Goal: Task Accomplishment & Management: Manage account settings

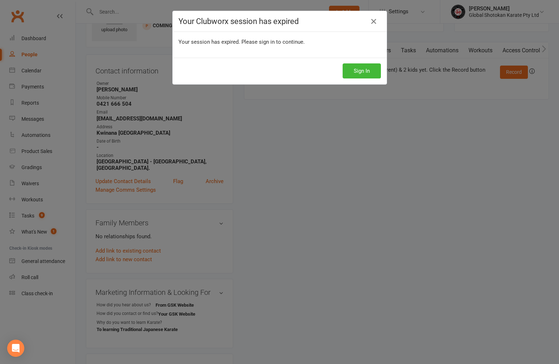
click at [366, 72] on button "Sign In" at bounding box center [362, 70] width 38 height 15
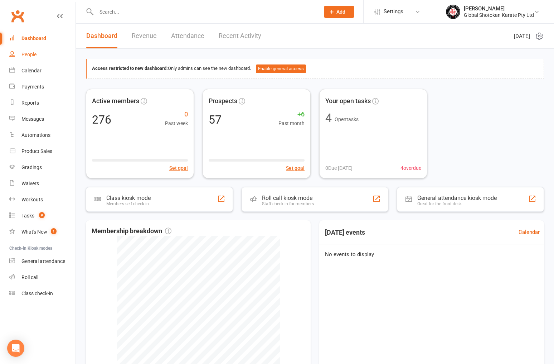
click at [43, 54] on link "People" at bounding box center [42, 55] width 66 height 16
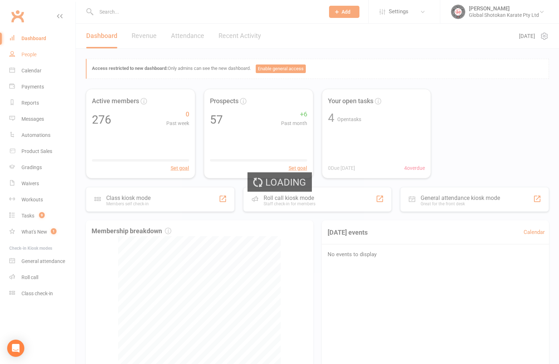
select select "100"
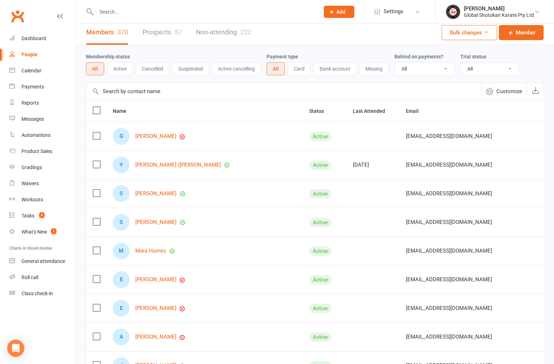
scroll to position [4, 0]
click at [165, 31] on link "Prospects 57" at bounding box center [161, 32] width 39 height 25
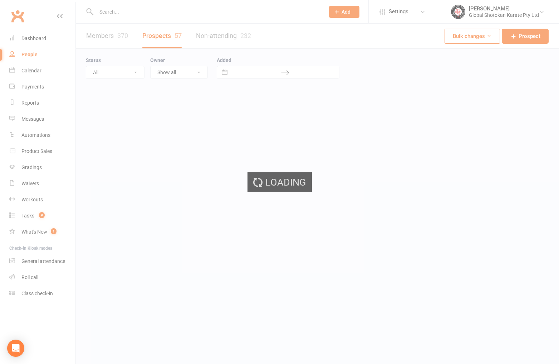
select select "100"
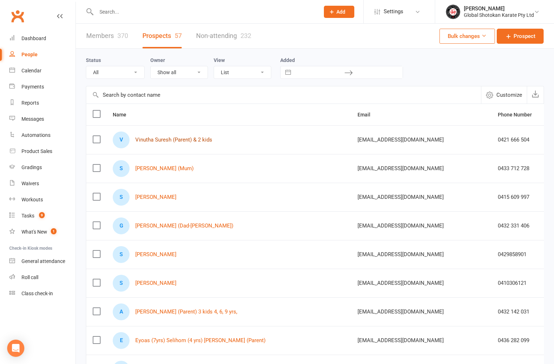
scroll to position [1, 0]
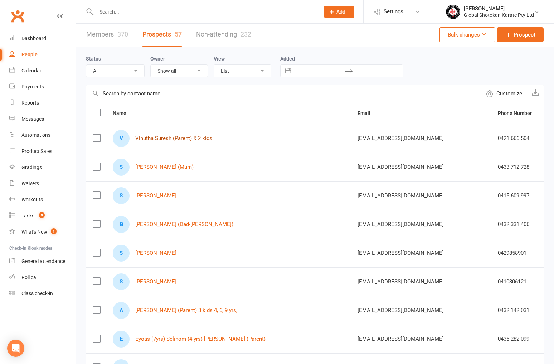
click at [173, 138] on link "Vinutha Suresh (Parent) & 2 kids" at bounding box center [173, 138] width 77 height 6
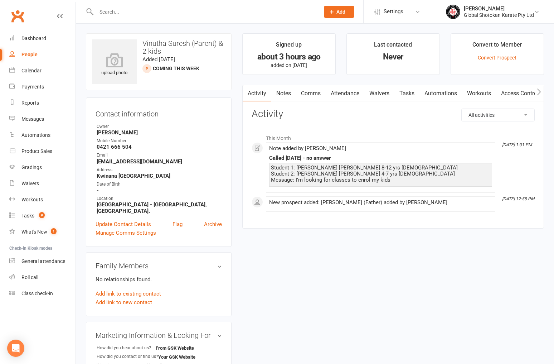
scroll to position [0, 0]
click at [297, 58] on div "about 3 hours ago" at bounding box center [289, 57] width 80 height 8
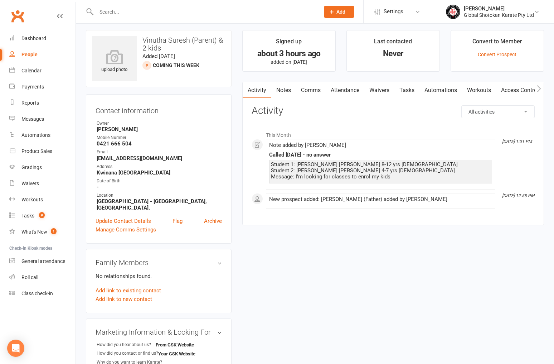
scroll to position [4, 0]
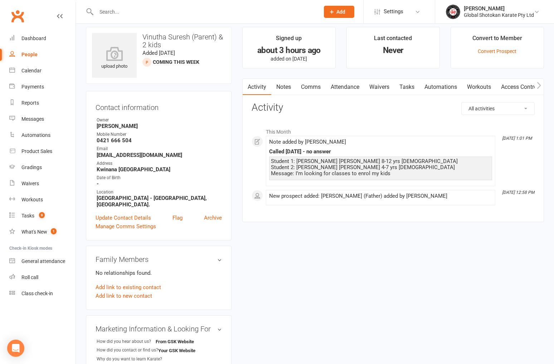
click at [297, 57] on li "Signed up about 3 hours ago added on [DATE]" at bounding box center [288, 48] width 93 height 42
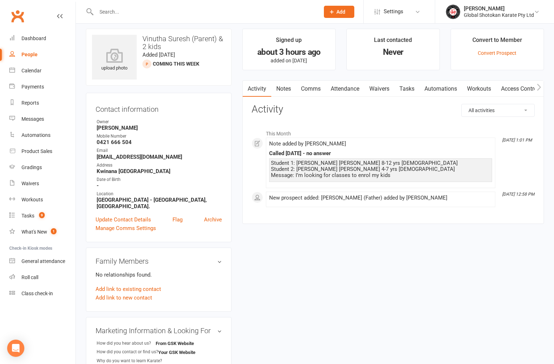
scroll to position [5, 0]
click at [312, 89] on link "Comms" at bounding box center [311, 89] width 30 height 16
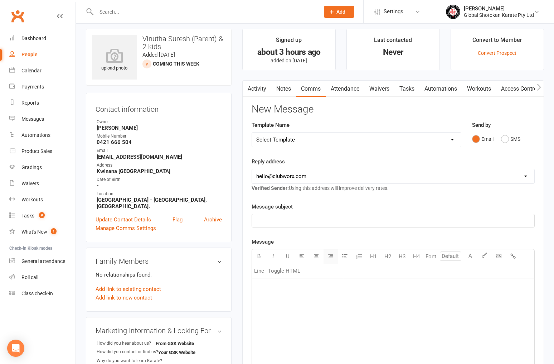
scroll to position [5, 0]
click at [327, 276] on div "U H1 H2 H3 H4 Font A Line Toggle HTML" at bounding box center [393, 263] width 283 height 29
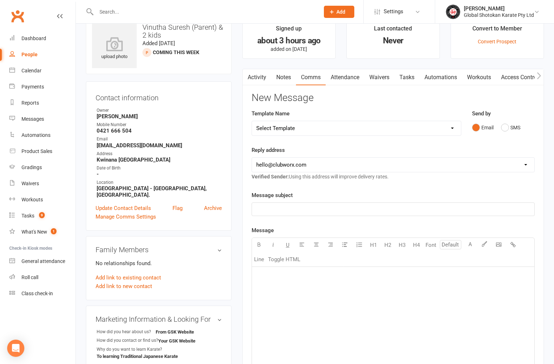
scroll to position [0, 0]
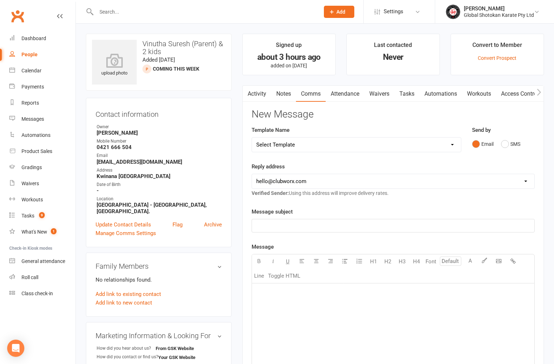
click at [284, 93] on link "Notes" at bounding box center [283, 94] width 25 height 16
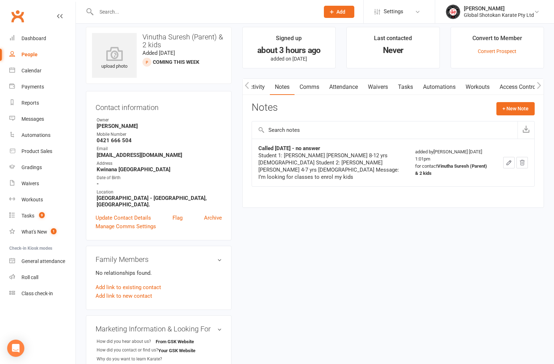
scroll to position [0, 0]
click at [130, 137] on strong "0421 666 504" at bounding box center [159, 140] width 125 height 6
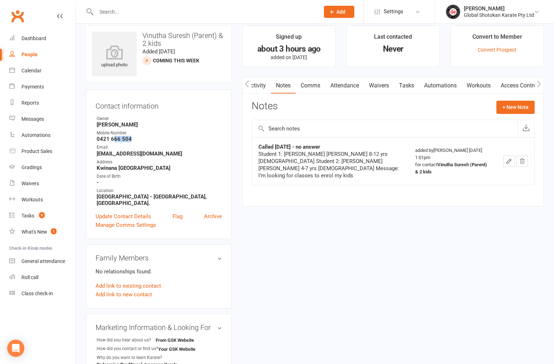
scroll to position [9, 0]
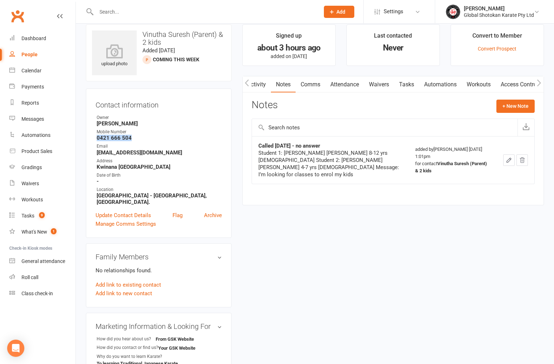
drag, startPoint x: 130, startPoint y: 141, endPoint x: 97, endPoint y: 140, distance: 32.6
click at [97, 140] on strong "0421 666 504" at bounding box center [159, 138] width 125 height 6
copy strong "0421 666 504"
click at [282, 83] on link "Notes" at bounding box center [283, 84] width 25 height 16
click at [519, 105] on button "+ New Note" at bounding box center [515, 105] width 38 height 13
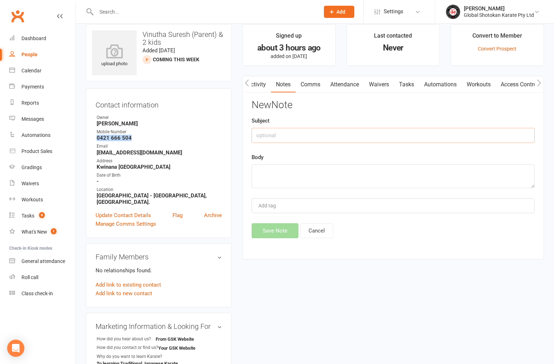
scroll to position [9, 0]
click at [303, 132] on input "text" at bounding box center [393, 135] width 283 height 15
click at [267, 169] on textarea at bounding box center [393, 176] width 283 height 24
paste textarea "Hi Venutha I just tried to call you but you were unavailable. We spoke about yo…"
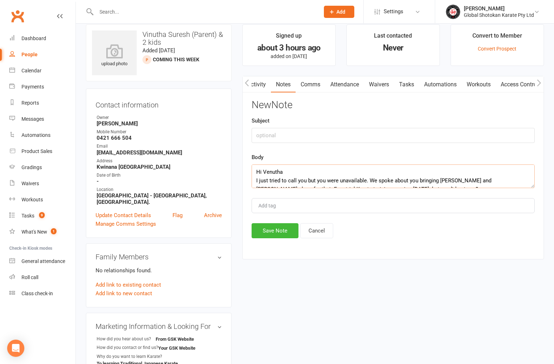
scroll to position [0, 0]
type textarea "Hi Venutha I just tried to call you but you were unavailable. We spoke about yo…"
click at [280, 135] on input "text" at bounding box center [393, 135] width 283 height 15
click at [329, 133] on input "Chase up Text sent @ [DATE]" at bounding box center [393, 135] width 283 height 15
type input "Chase up Text sent @ [DATE]"
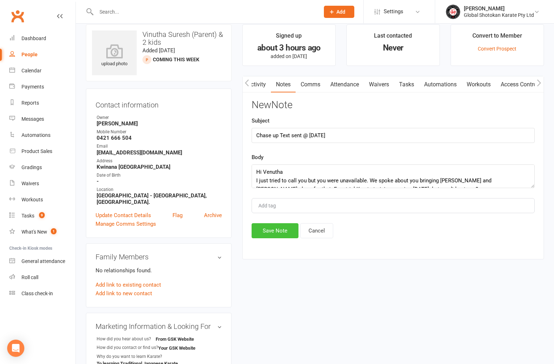
click at [272, 229] on button "Save Note" at bounding box center [275, 230] width 47 height 15
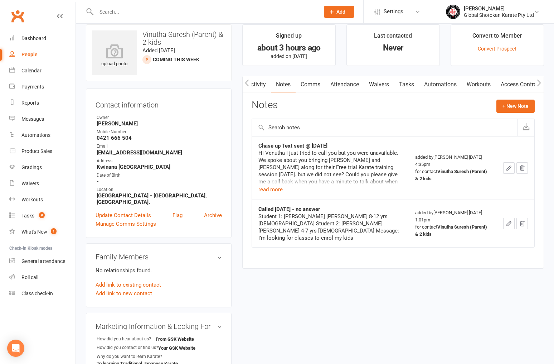
click at [288, 224] on div "Student 1: [PERSON_NAME] [PERSON_NAME] 8-12 yrs [DEMOGRAPHIC_DATA] Student 2: […" at bounding box center [330, 227] width 144 height 29
click at [35, 54] on div "People" at bounding box center [29, 55] width 16 height 6
select select "100"
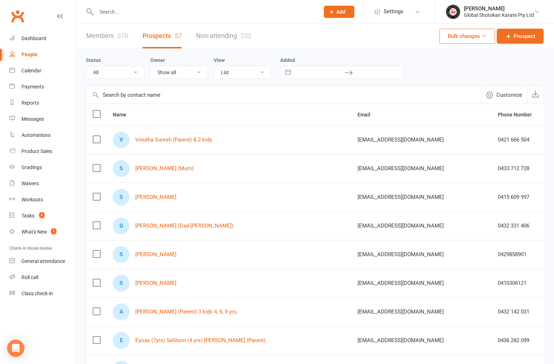
click at [109, 12] on input "text" at bounding box center [204, 12] width 220 height 10
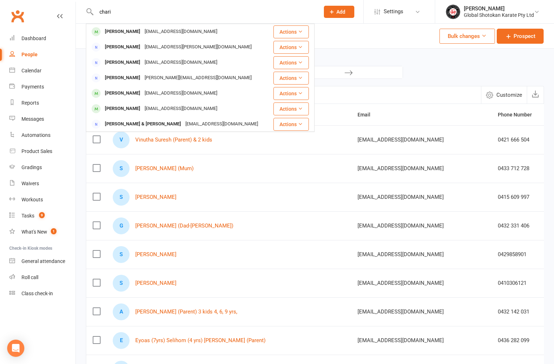
type input "chari"
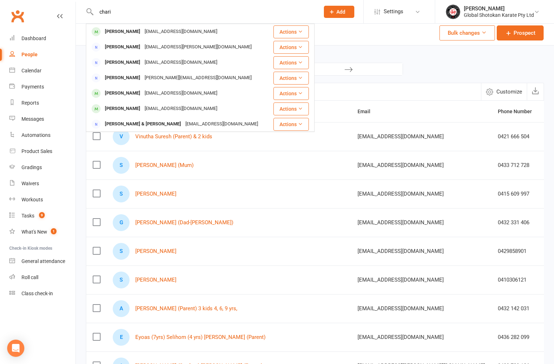
scroll to position [6, 0]
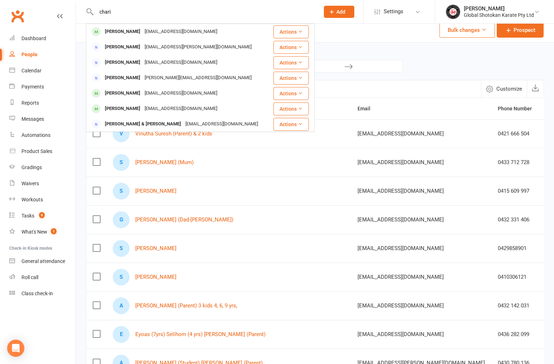
click at [113, 12] on input "chari" at bounding box center [204, 12] width 220 height 10
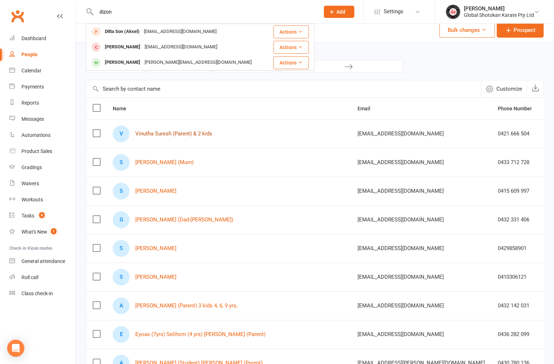
type input "dizon"
click at [188, 135] on link "Vinutha Suresh (Parent) & 2 kids" at bounding box center [173, 134] width 77 height 6
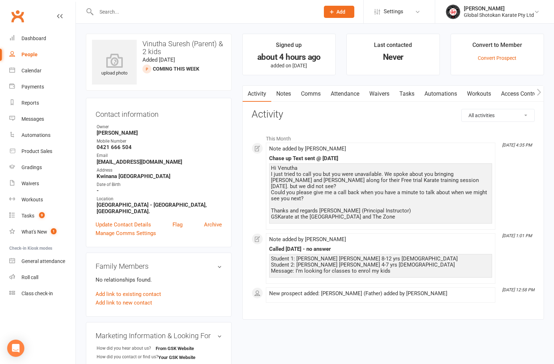
click at [286, 93] on link "Notes" at bounding box center [283, 94] width 25 height 16
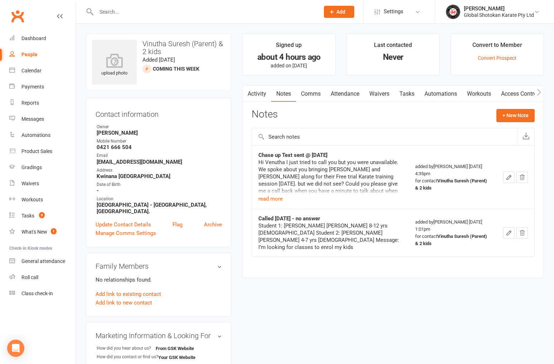
click at [287, 136] on input "text" at bounding box center [385, 136] width 266 height 17
click at [520, 115] on button "+ New Note" at bounding box center [515, 114] width 38 height 13
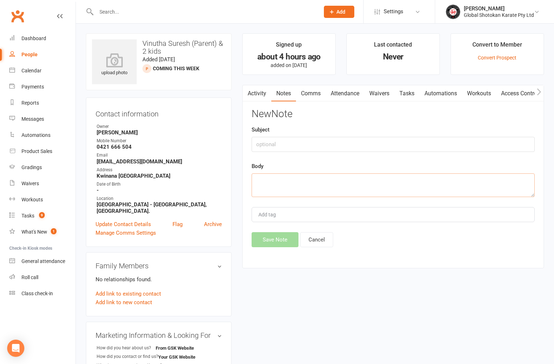
scroll to position [3, 0]
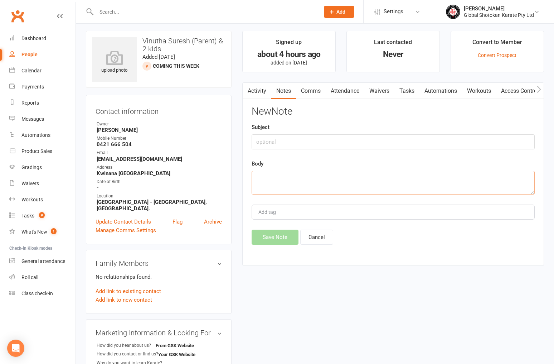
click at [263, 177] on textarea at bounding box center [393, 183] width 283 height 24
paste textarea "Hi , sorry for the late information .. kids not keeping well see you week"
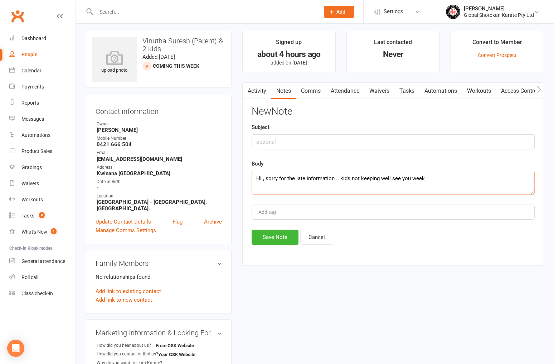
scroll to position [3, 1]
type textarea "Hi , sorry for the late information .. kids not keeping well see you week"
click at [264, 143] on input "text" at bounding box center [393, 141] width 283 height 15
type input "[PERSON_NAME] - replied"
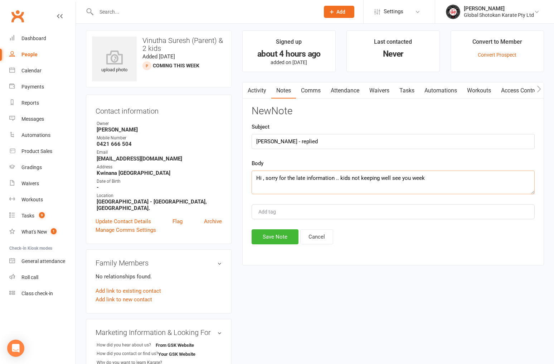
scroll to position [7, 0]
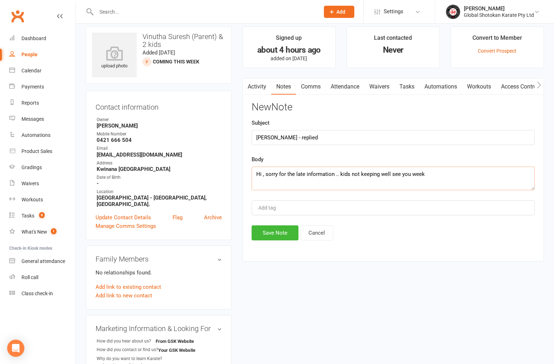
click at [424, 178] on textarea "Hi , sorry for the late information .. kids not keeping well see you week" at bounding box center [393, 178] width 283 height 24
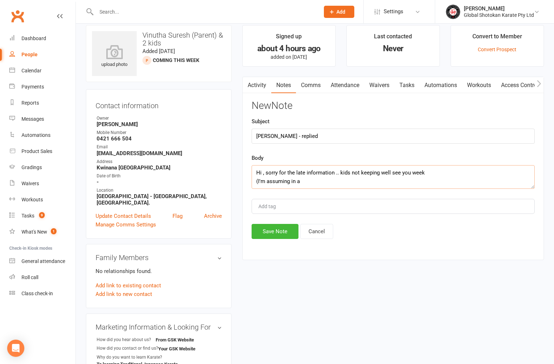
drag, startPoint x: 290, startPoint y: 183, endPoint x: 296, endPoint y: 186, distance: 7.0
click at [290, 183] on textarea "Hi , sorry for the late information .. kids not keeping well see you week (I'm …" at bounding box center [393, 177] width 283 height 24
click at [340, 182] on textarea "Hi , sorry for the late information .. kids not keeping well see you week (I'm …" at bounding box center [393, 177] width 283 height 24
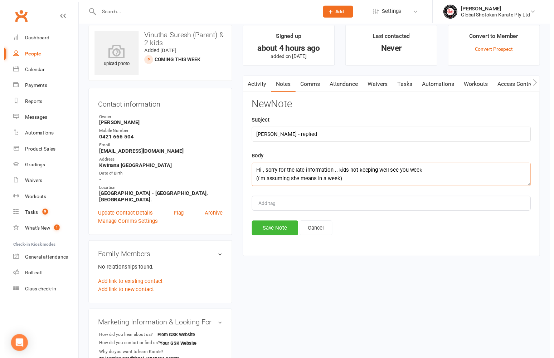
scroll to position [8, 0]
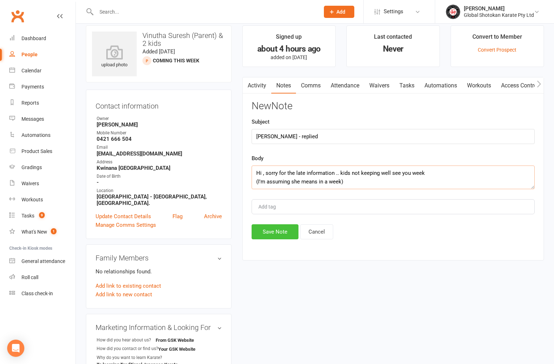
type textarea "Hi , sorry for the late information .. kids not keeping well see you week (I'm …"
click at [280, 231] on button "Save Note" at bounding box center [275, 231] width 47 height 15
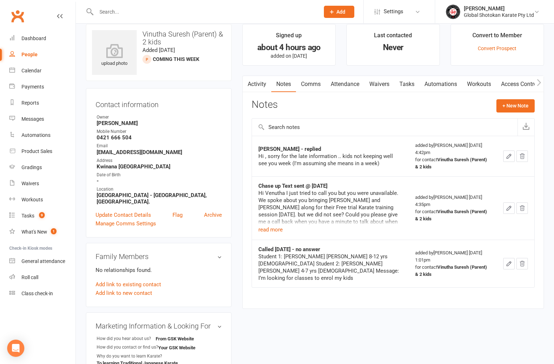
scroll to position [11, 0]
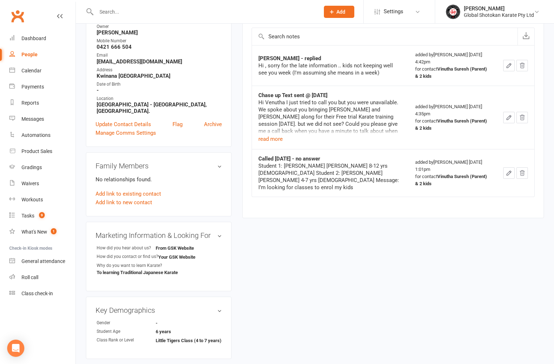
scroll to position [97, 0]
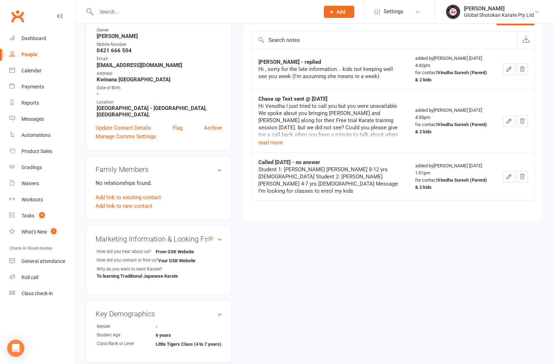
click at [211, 235] on link "edit" at bounding box center [209, 238] width 9 height 6
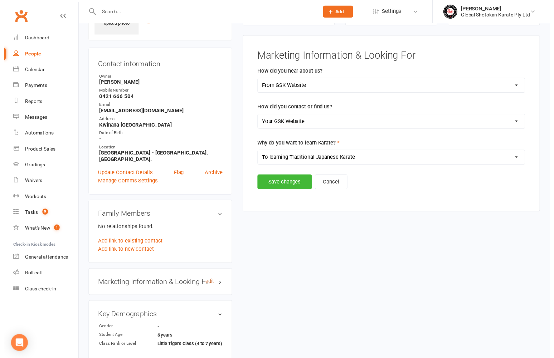
scroll to position [49, 0]
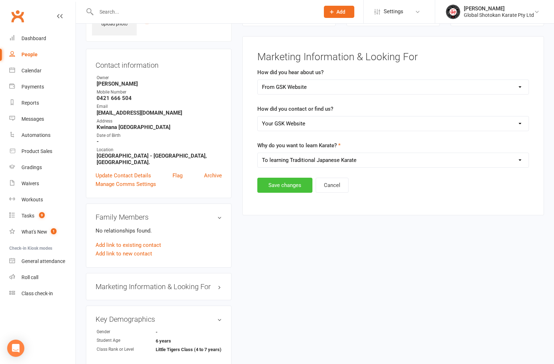
click at [288, 183] on button "Save changes" at bounding box center [284, 185] width 55 height 15
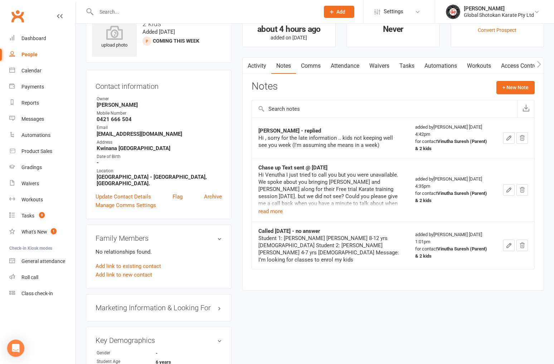
scroll to position [9, 0]
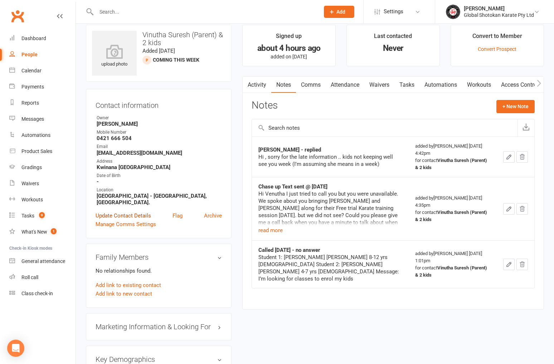
click at [131, 211] on link "Update Contact Details" at bounding box center [123, 215] width 55 height 9
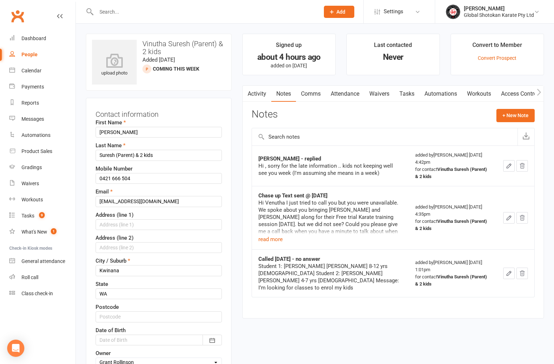
scroll to position [0, 0]
click at [30, 55] on div "People" at bounding box center [29, 55] width 16 height 6
select select "100"
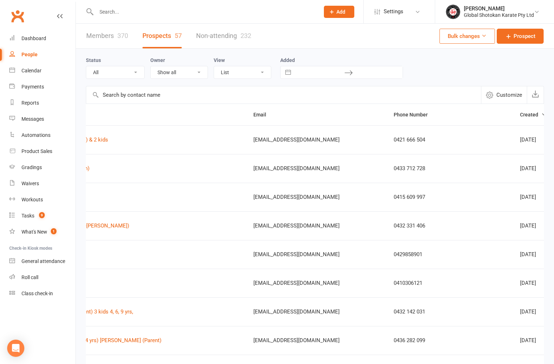
scroll to position [0, 117]
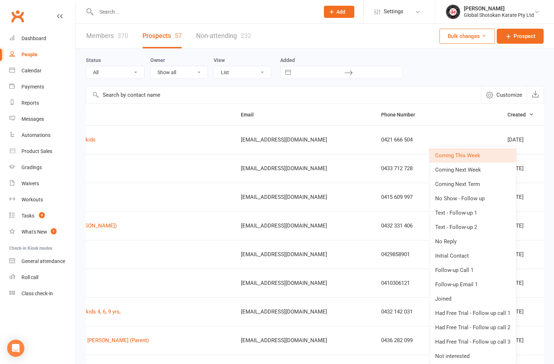
scroll to position [9, 0]
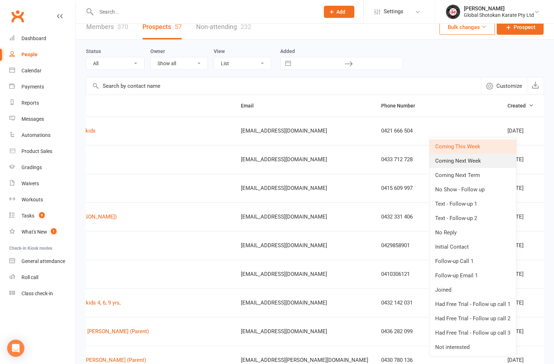
click at [490, 161] on link "Coming Next Week" at bounding box center [472, 161] width 87 height 14
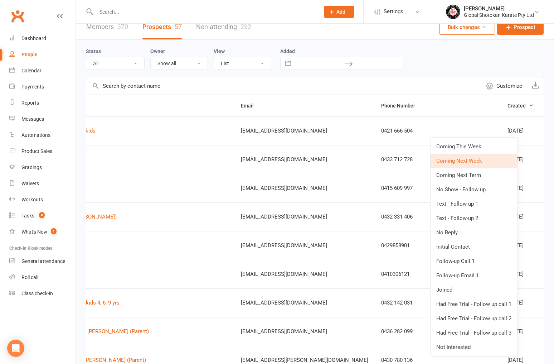
click at [490, 160] on link "Coming Next Week" at bounding box center [474, 161] width 87 height 14
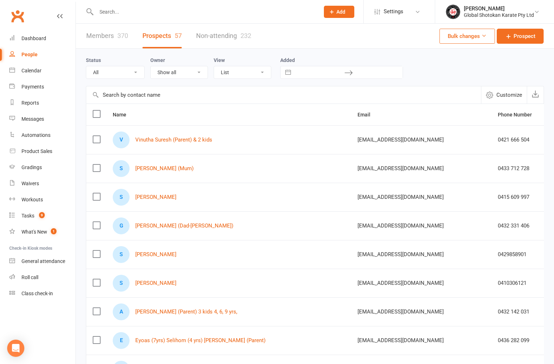
scroll to position [0, 0]
click at [526, 36] on span "Prospect" at bounding box center [525, 36] width 22 height 9
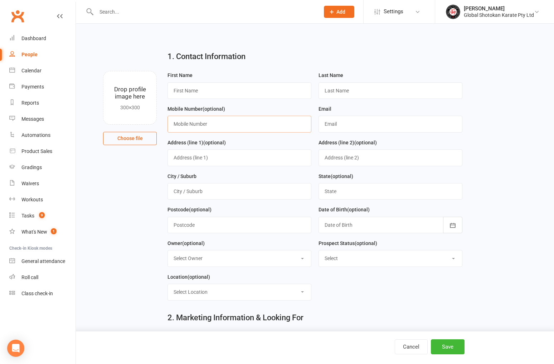
paste input "0439081213"
type input "0439081213"
paste input "[PERSON_NAME]"
drag, startPoint x: 202, startPoint y: 91, endPoint x: 186, endPoint y: 91, distance: 15.4
click at [186, 91] on input "[PERSON_NAME]" at bounding box center [239, 90] width 144 height 16
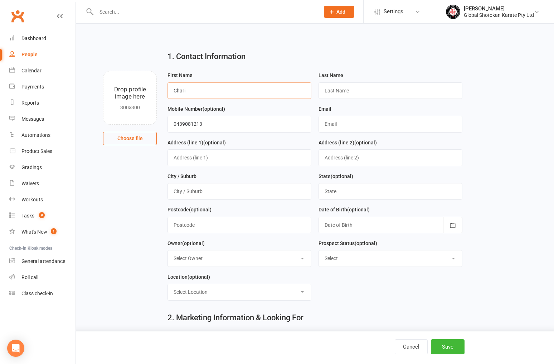
type input "Chari"
paste input "Dizon"
click at [353, 90] on input "Dizon" at bounding box center [391, 90] width 144 height 16
type input "Dizon (Mum?)"
paste input "[EMAIL_ADDRESS][DOMAIN_NAME]"
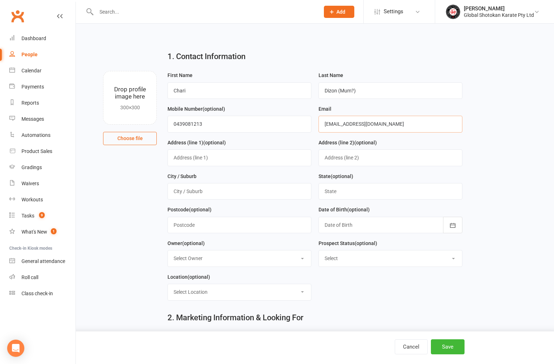
type input "[EMAIL_ADDRESS][DOMAIN_NAME]"
click at [219, 223] on input "text" at bounding box center [239, 225] width 144 height 16
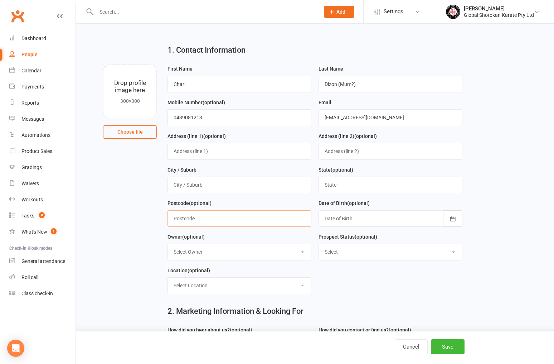
scroll to position [7, 0]
click at [250, 223] on input "text" at bounding box center [239, 218] width 144 height 16
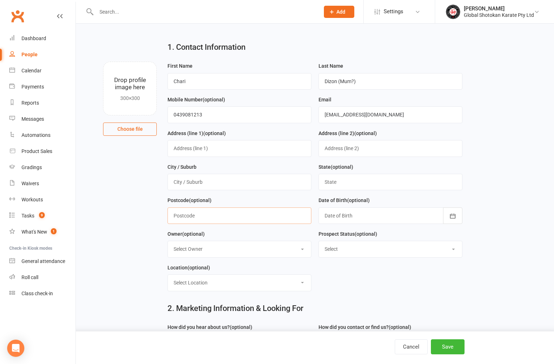
scroll to position [9, 0]
click at [249, 216] on input "text" at bounding box center [239, 215] width 144 height 16
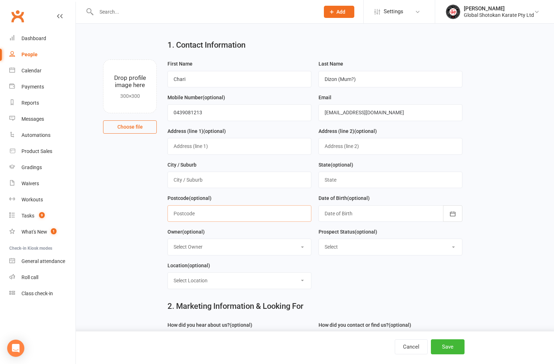
scroll to position [11, 0]
click at [251, 214] on input "text" at bounding box center [239, 213] width 144 height 16
click at [245, 211] on input "text" at bounding box center [239, 213] width 144 height 16
click at [305, 178] on input "text" at bounding box center [239, 179] width 144 height 16
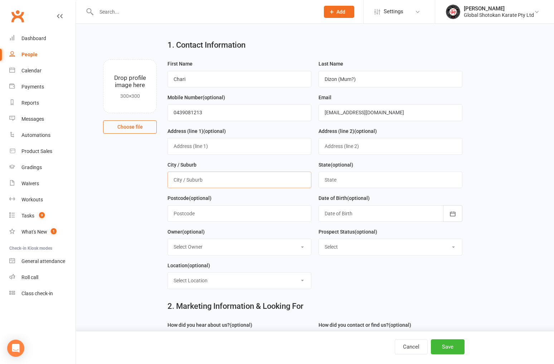
click at [248, 178] on input "text" at bounding box center [239, 179] width 144 height 16
click at [207, 178] on input "text" at bounding box center [239, 179] width 144 height 16
click at [202, 178] on input "text" at bounding box center [239, 179] width 144 height 16
click at [229, 177] on input "Cannington" at bounding box center [239, 179] width 144 height 16
type input "Cannington"
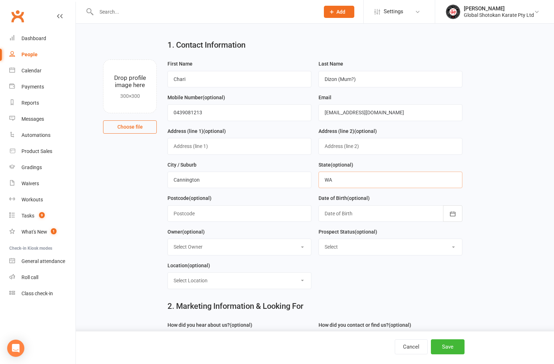
type input "WA"
click at [286, 228] on div "Owner (optional) Select Owner [PERSON_NAME] [PERSON_NAME] [PERSON_NAME] [PERSON…" at bounding box center [239, 241] width 144 height 28
select select "Coming This Week"
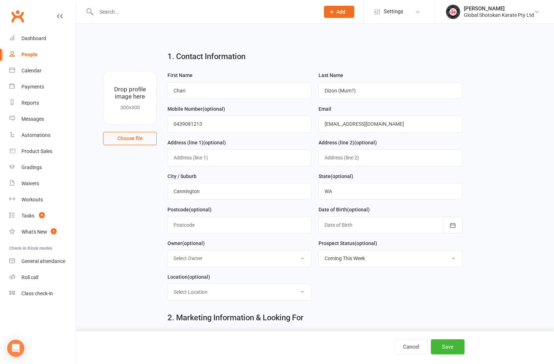
scroll to position [0, 0]
click at [186, 123] on input "0439081213" at bounding box center [239, 124] width 144 height 16
click at [195, 123] on input "0439 081213" at bounding box center [239, 124] width 144 height 16
type input "0439 081 213"
click at [263, 142] on div "Address (line 1) (optional)" at bounding box center [239, 152] width 144 height 28
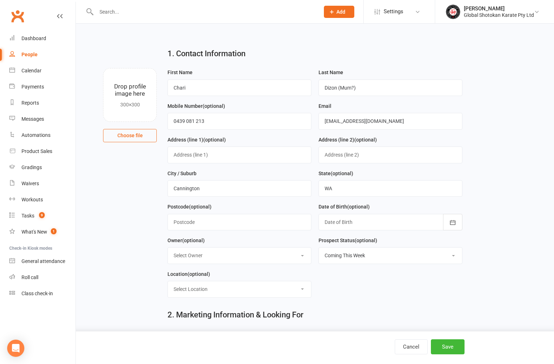
scroll to position [5, 0]
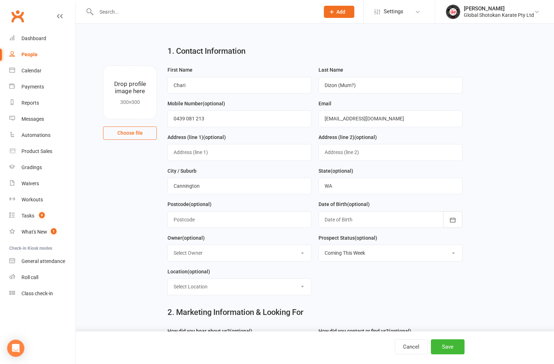
click at [139, 204] on main "1. Contact Information Drop profile image here 300×300 Choose file First Name […" at bounding box center [315, 276] width 458 height 472
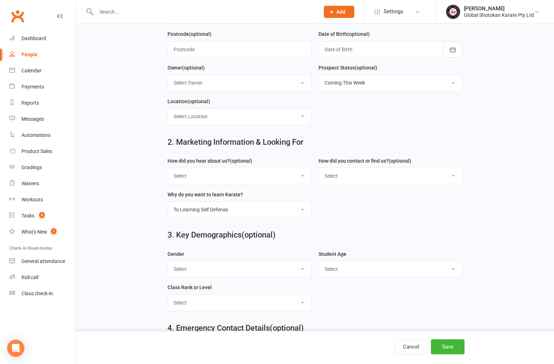
scroll to position [177, 0]
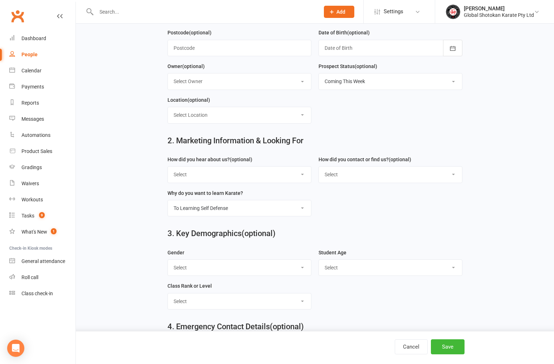
select select "To learning Traditional Japanese Karate"
click at [449, 346] on button "Save" at bounding box center [448, 346] width 34 height 15
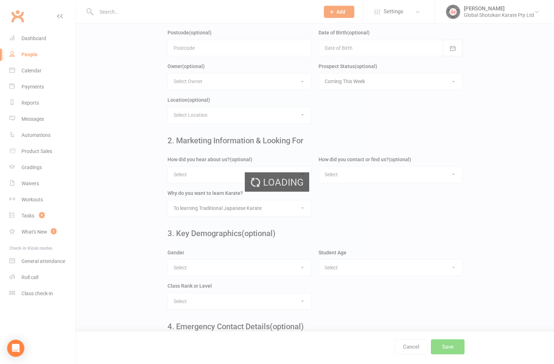
scroll to position [0, 0]
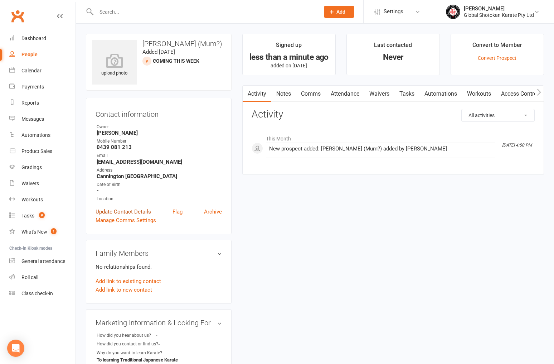
click at [131, 211] on link "Update Contact Details" at bounding box center [123, 211] width 55 height 9
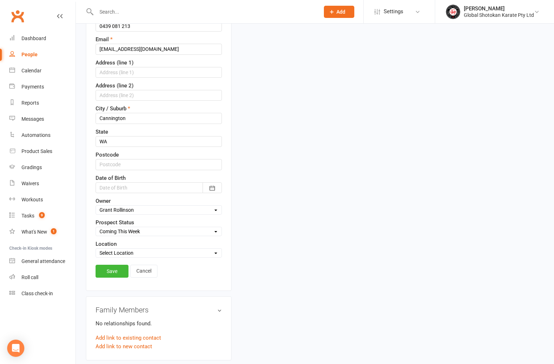
scroll to position [155, 0]
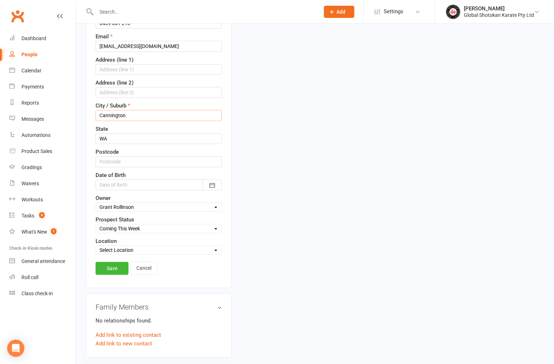
click at [131, 114] on input "Cannington" at bounding box center [159, 115] width 126 height 11
type input "Cannington?"
click at [112, 266] on link "Save" at bounding box center [112, 268] width 33 height 13
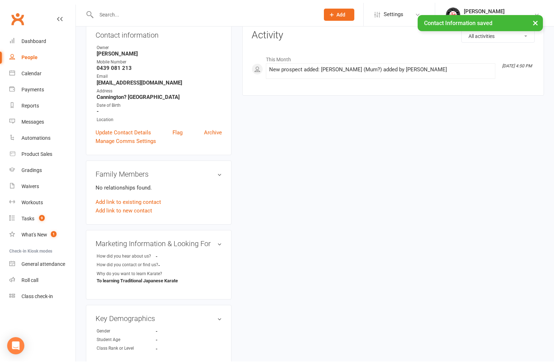
scroll to position [12, 0]
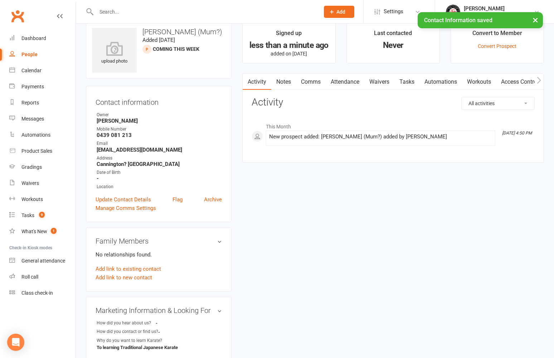
click at [283, 82] on link "Notes" at bounding box center [283, 82] width 25 height 16
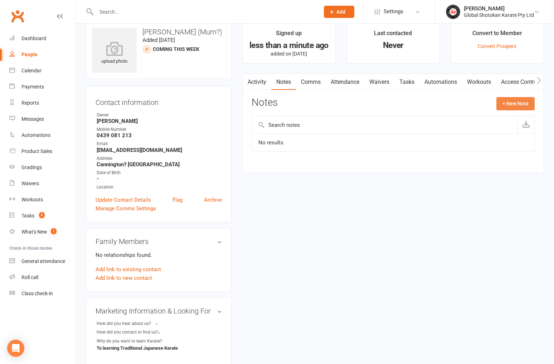
click at [519, 103] on button "+ New Note" at bounding box center [515, 103] width 38 height 13
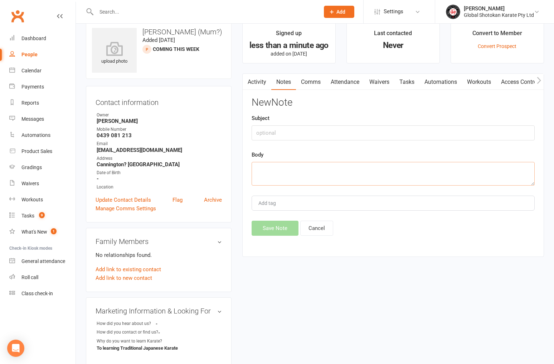
click at [284, 171] on textarea at bounding box center [393, 174] width 283 height 24
paste textarea "Message: Hi, kindly send information about timetable and fee. I have a keen [DE…"
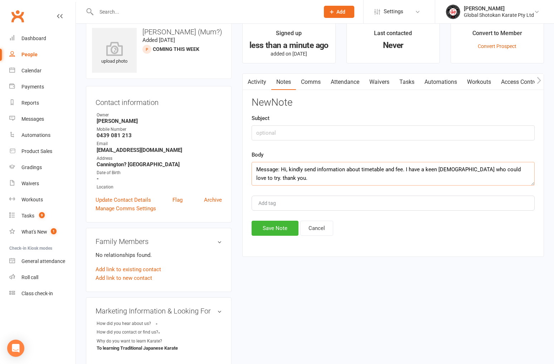
type textarea "Message: Hi, kindly send information about timetable and fee. I have a keen [DE…"
click at [270, 132] on input "text" at bounding box center [393, 132] width 283 height 15
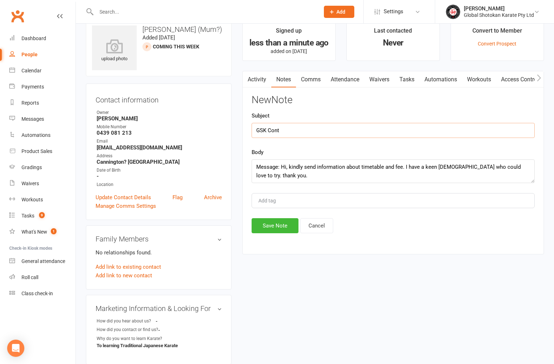
scroll to position [15, 0]
click at [267, 129] on input "GSK Cont" at bounding box center [393, 129] width 283 height 15
click at [268, 128] on input "GSK Cont" at bounding box center [393, 129] width 283 height 15
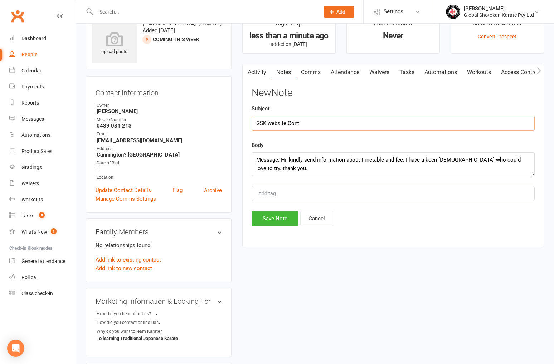
click at [303, 126] on input "GSK website Cont" at bounding box center [393, 123] width 283 height 15
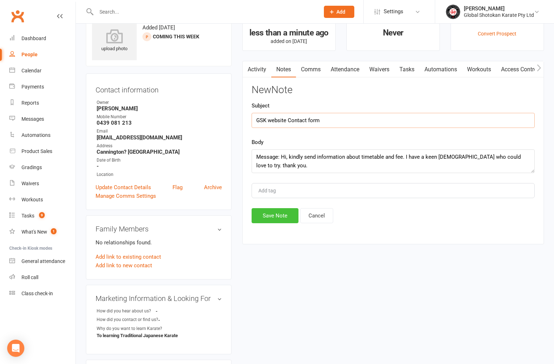
scroll to position [24, 0]
type input "GSK website Contact form"
click at [285, 214] on button "Save Note" at bounding box center [275, 215] width 47 height 15
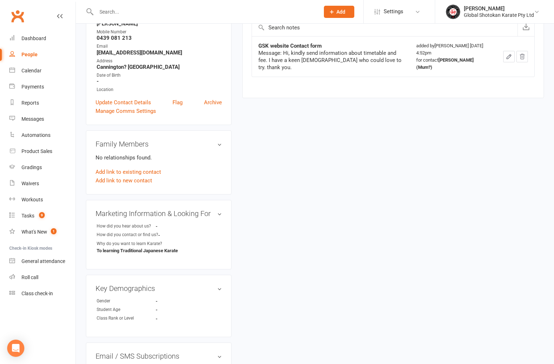
scroll to position [121, 0]
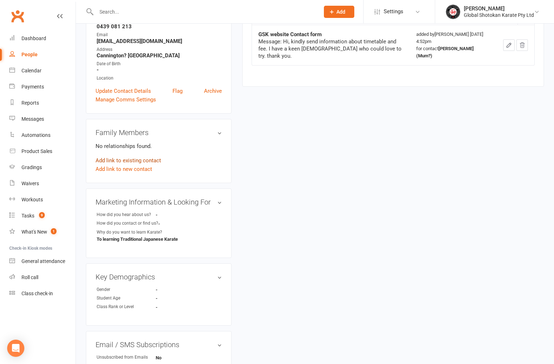
click at [136, 160] on link "Add link to existing contact" at bounding box center [128, 160] width 65 height 9
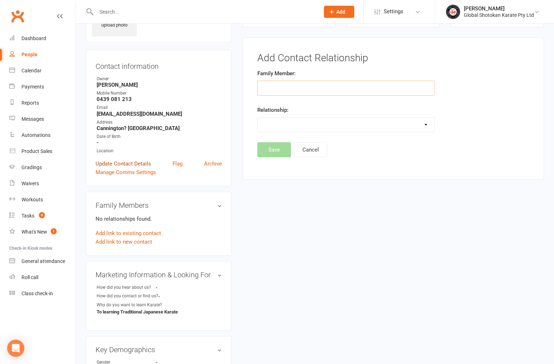
scroll to position [48, 0]
click at [263, 184] on main "Signed up less than a minute ago added on [DATE] Last contacted Never Convert t…" at bounding box center [393, 86] width 312 height 201
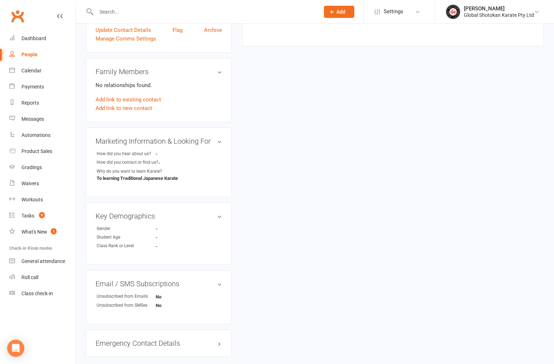
scroll to position [181, 0]
click at [218, 214] on h3 "Key Demographics edit" at bounding box center [159, 216] width 126 height 8
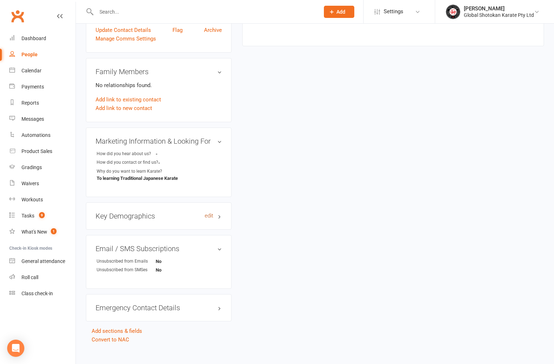
click at [211, 214] on link "edit" at bounding box center [209, 216] width 9 height 6
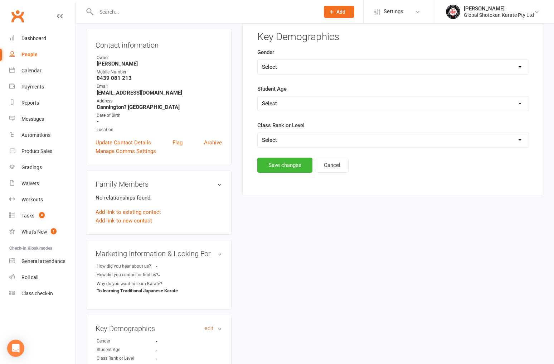
scroll to position [49, 0]
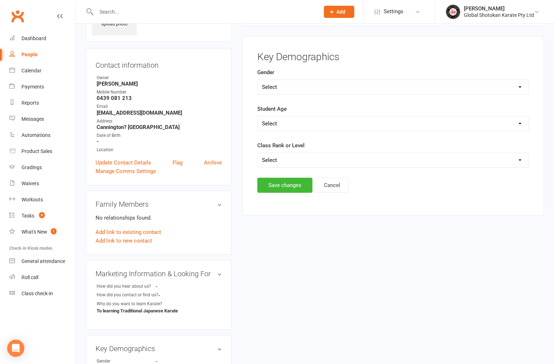
select select "[DEMOGRAPHIC_DATA]"
select select "6 years"
select select "Little Tigers Class (4 to 7 years)"
click at [287, 184] on button "Save changes" at bounding box center [284, 185] width 55 height 15
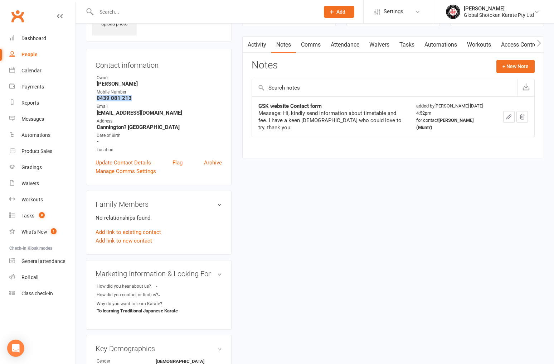
drag, startPoint x: 130, startPoint y: 97, endPoint x: 96, endPoint y: 97, distance: 34.0
click at [96, 97] on li "Mobile Number [PHONE_NUMBER]" at bounding box center [159, 95] width 126 height 13
copy strong "0439 081 213"
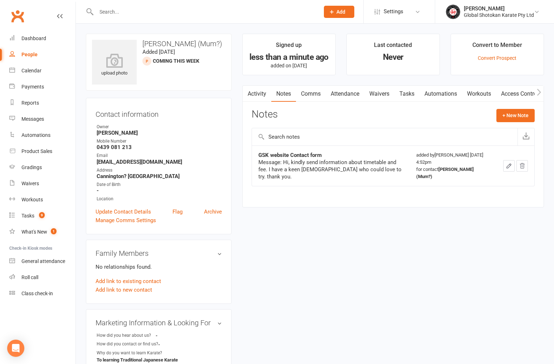
scroll to position [1, 0]
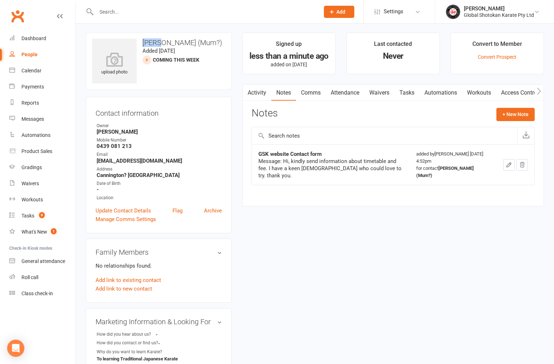
drag, startPoint x: 159, startPoint y: 44, endPoint x: 143, endPoint y: 44, distance: 16.1
click at [143, 44] on h3 "[PERSON_NAME] (Mum?)" at bounding box center [158, 43] width 133 height 8
copy h3 "Chari"
click at [519, 113] on button "+ New Note" at bounding box center [515, 114] width 38 height 13
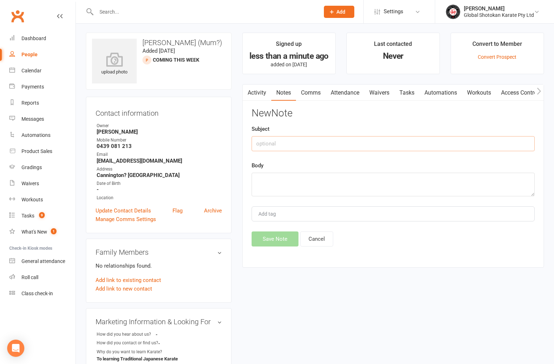
click at [279, 141] on input "text" at bounding box center [393, 143] width 283 height 15
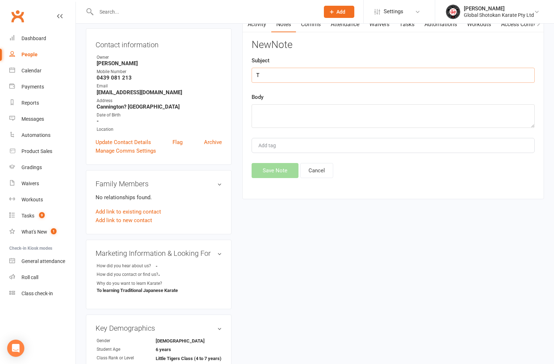
scroll to position [72, 0]
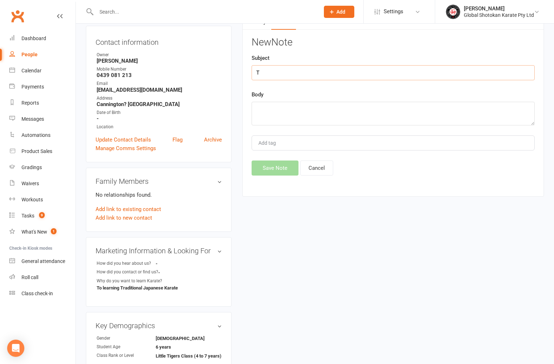
paste input "Text - Follow-Up sent"
click at [260, 71] on input "TText - Follow-Up sent" at bounding box center [393, 72] width 283 height 15
type input "Text - Follow-Up sent"
click at [265, 106] on textarea at bounding box center [393, 114] width 283 height 24
paste textarea "Hi [PERSON_NAME] I called last week but you were unavailable. You sent an enqui…"
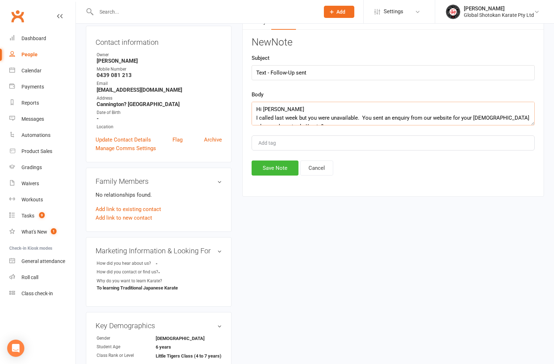
scroll to position [0, 0]
type textarea "Hi [PERSON_NAME] I called last week but you were unavailable. You sent an enqui…"
click at [280, 167] on button "Save Note" at bounding box center [275, 167] width 47 height 15
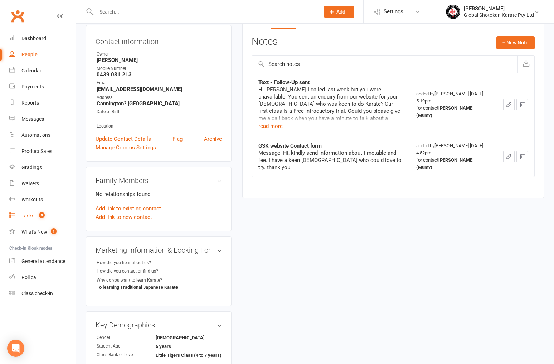
click at [27, 215] on div "Tasks" at bounding box center [27, 216] width 13 height 6
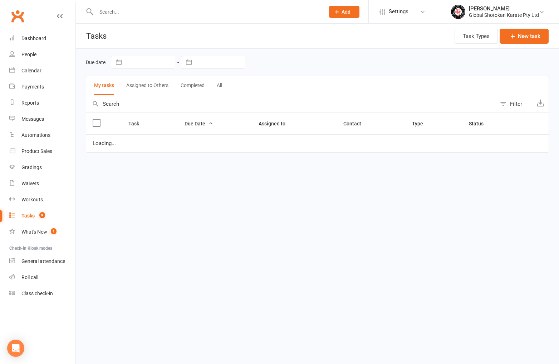
select select "started"
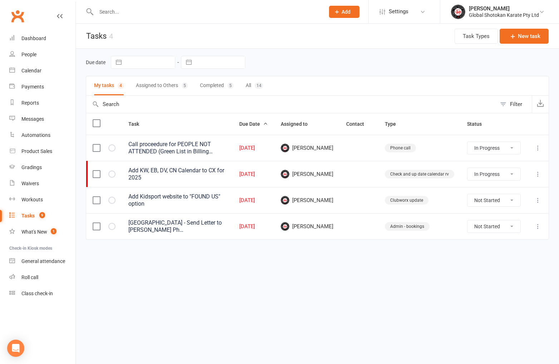
click at [169, 198] on div "Add Kidsport website to "FOUND US" option" at bounding box center [177, 200] width 98 height 14
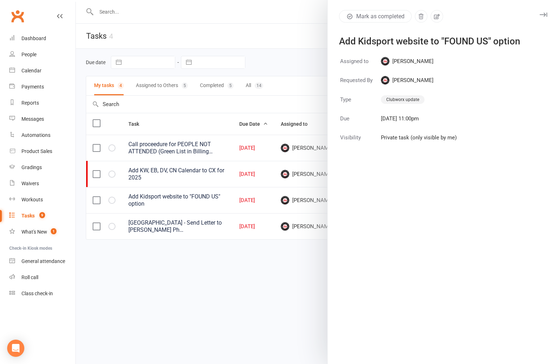
click at [267, 12] on div at bounding box center [318, 182] width 484 height 364
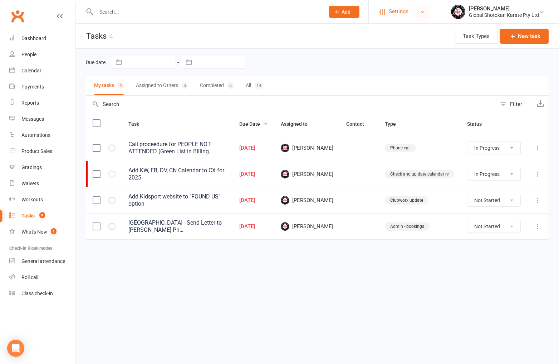
click at [423, 13] on icon at bounding box center [423, 12] width 6 height 6
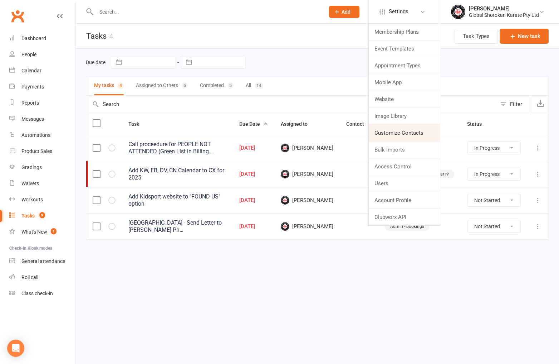
click at [414, 135] on link "Customize Contacts" at bounding box center [404, 133] width 71 height 16
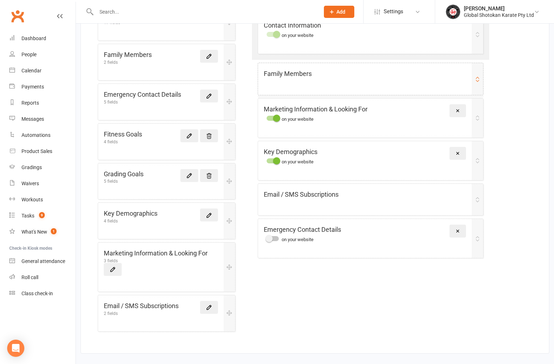
scroll to position [147, 0]
click at [189, 213] on div "Key Demographics 4 fields" at bounding box center [161, 215] width 114 height 15
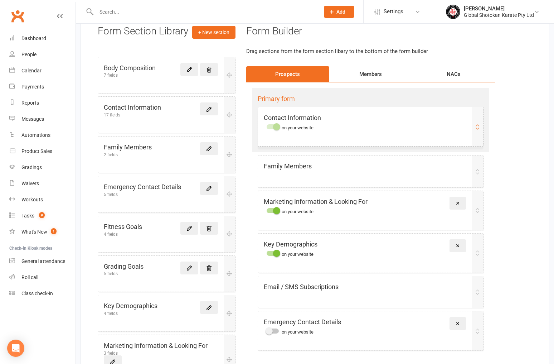
scroll to position [53, 0]
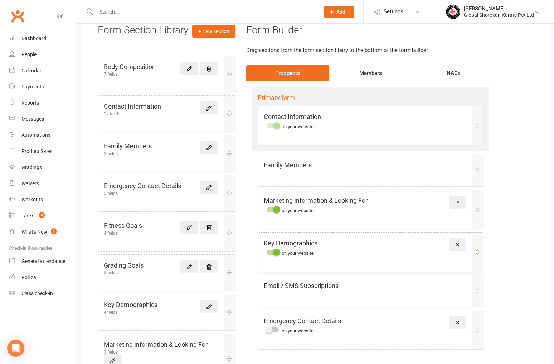
click at [392, 252] on div "Key Demographics on your website Remove" at bounding box center [365, 247] width 203 height 18
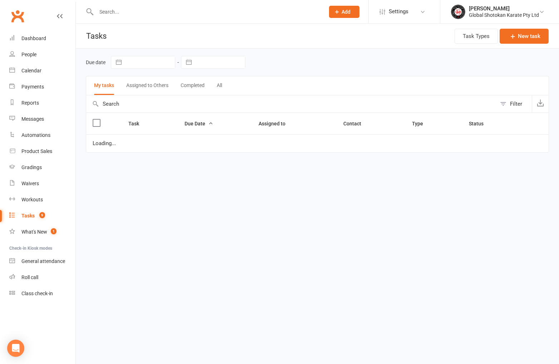
select select "started"
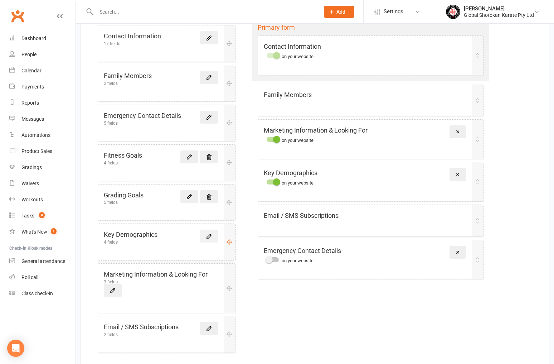
click at [211, 233] on icon at bounding box center [209, 236] width 6 height 6
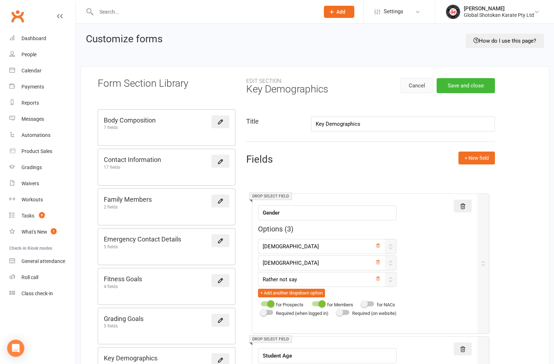
click at [420, 84] on button "Cancel" at bounding box center [416, 85] width 33 height 15
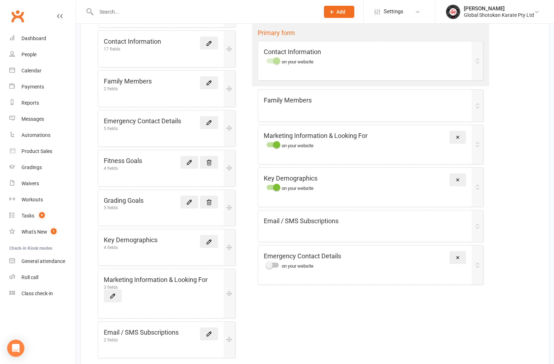
scroll to position [118, 0]
click at [113, 292] on icon at bounding box center [113, 295] width 6 height 6
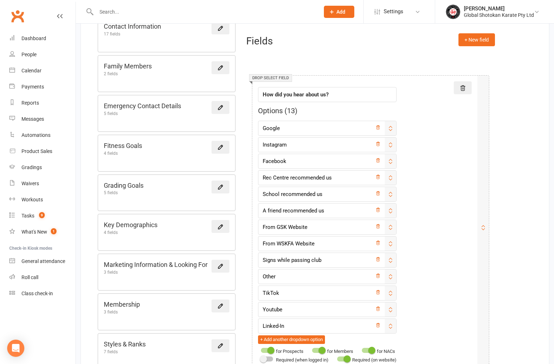
scroll to position [136, 0]
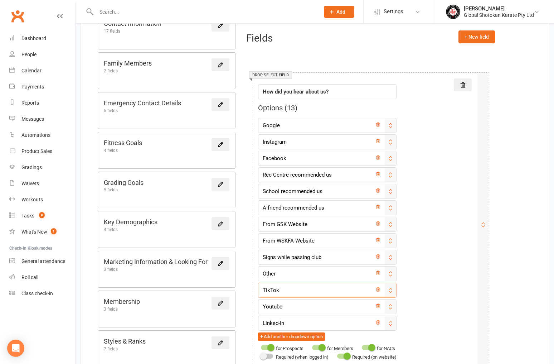
click at [274, 289] on input "TikTok" at bounding box center [327, 289] width 139 height 15
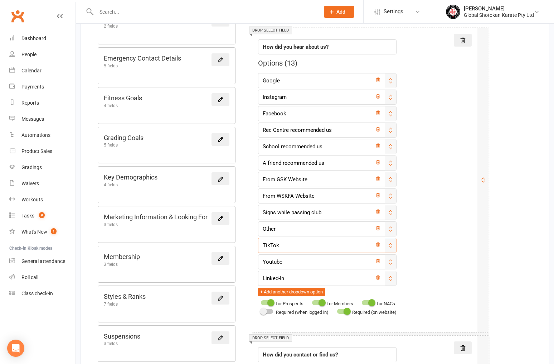
scroll to position [183, 0]
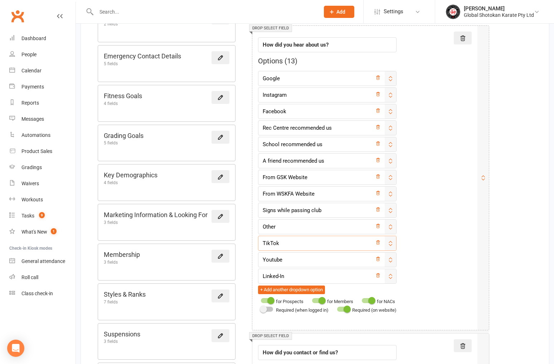
drag, startPoint x: 394, startPoint y: 97, endPoint x: 393, endPoint y: 286, distance: 189.0
click at [393, 286] on div "Google Instagram Facebook Rec Centre recommended us School recommended us A fri…" at bounding box center [327, 182] width 139 height 223
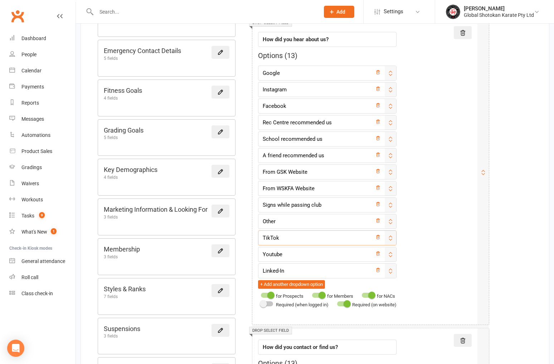
scroll to position [190, 0]
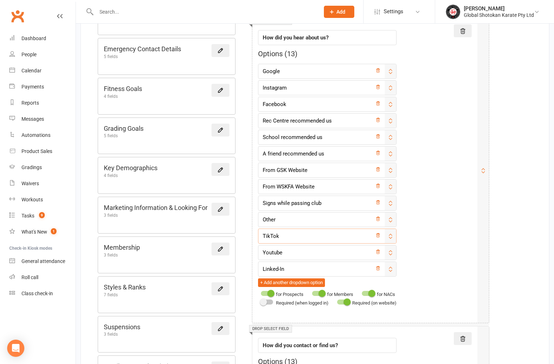
click at [395, 93] on div at bounding box center [390, 88] width 11 height 14
click at [393, 87] on icon at bounding box center [391, 88] width 6 height 6
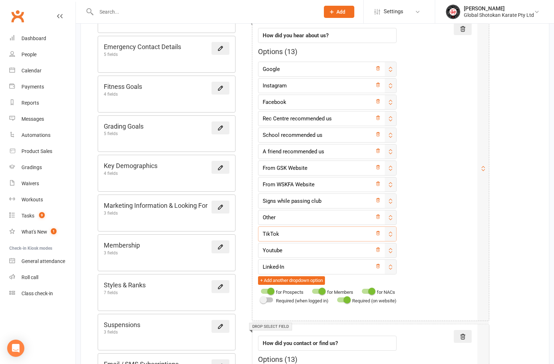
click at [393, 86] on icon at bounding box center [391, 86] width 6 height 6
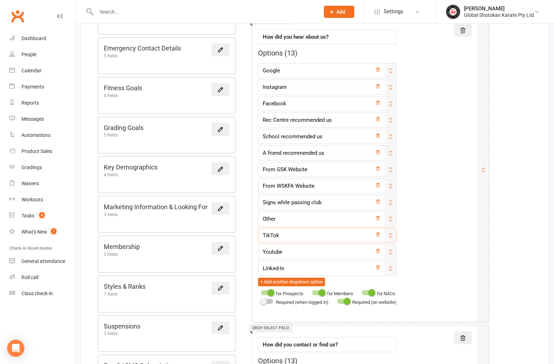
scroll to position [193, 0]
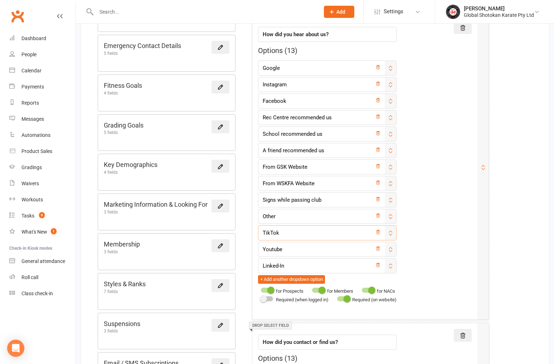
click at [393, 85] on icon at bounding box center [391, 85] width 6 height 6
click at [393, 83] on icon at bounding box center [391, 85] width 6 height 6
click at [297, 239] on input "TikTok" at bounding box center [327, 233] width 139 height 15
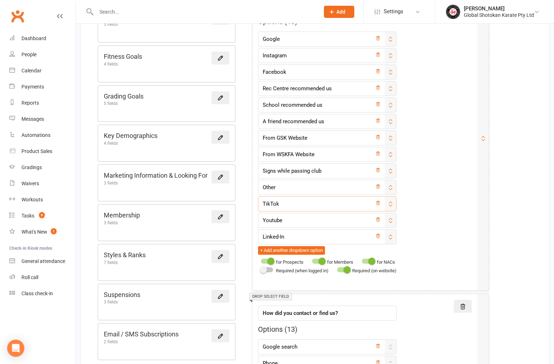
scroll to position [223, 0]
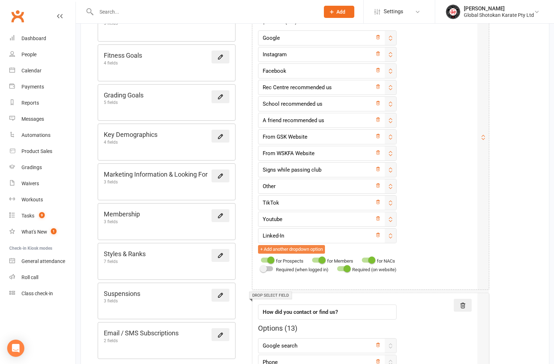
click at [301, 247] on button "+ Add another dropdown option" at bounding box center [291, 249] width 67 height 9
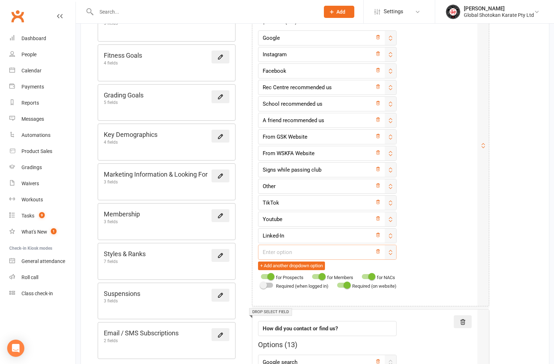
click at [287, 250] on input "text" at bounding box center [327, 251] width 139 height 15
click at [287, 136] on input "From GSK Website" at bounding box center [327, 136] width 139 height 15
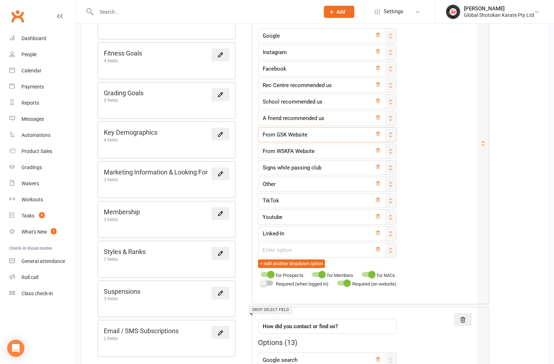
scroll to position [228, 0]
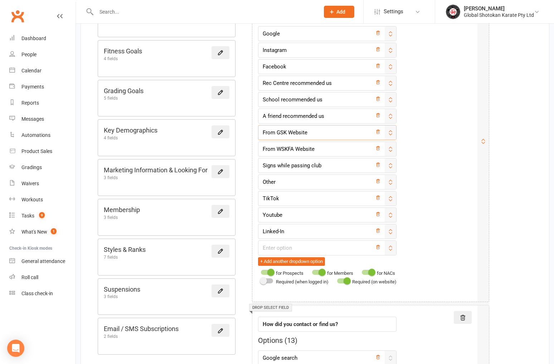
drag, startPoint x: 263, startPoint y: 136, endPoint x: 309, endPoint y: 136, distance: 45.1
click at [309, 136] on input "From GSK Website" at bounding box center [327, 132] width 139 height 15
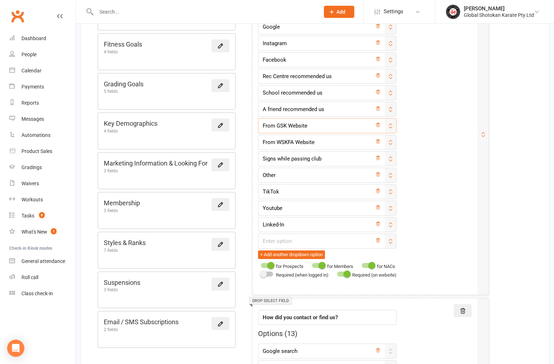
scroll to position [233, 0]
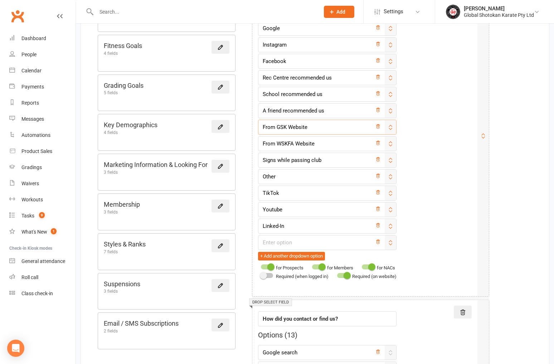
drag, startPoint x: 263, startPoint y: 131, endPoint x: 306, endPoint y: 131, distance: 42.9
click at [306, 131] on input "From GSK Website" at bounding box center [327, 127] width 139 height 15
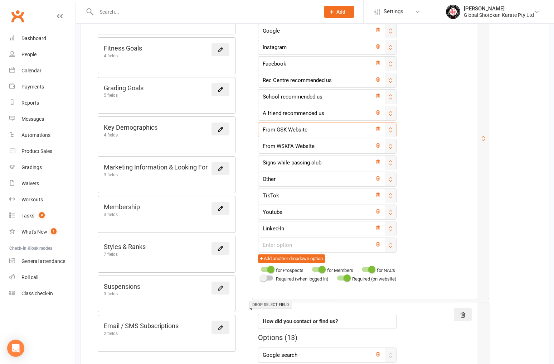
click at [311, 126] on input "From GSK Website" at bounding box center [327, 129] width 139 height 15
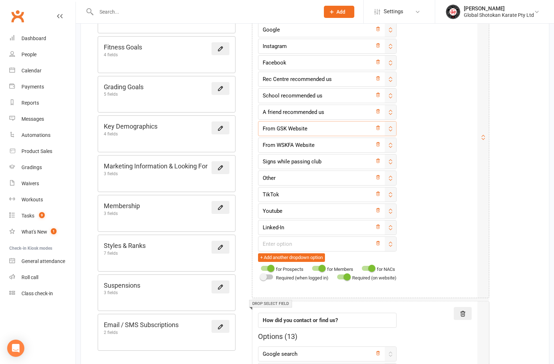
drag, startPoint x: 308, startPoint y: 127, endPoint x: 263, endPoint y: 127, distance: 44.7
click at [263, 127] on input "From GSK Website" at bounding box center [327, 128] width 139 height 15
click at [271, 244] on input "text" at bounding box center [327, 243] width 139 height 15
paste input "From GSK Website"
click at [286, 242] on input "From GSK Website" at bounding box center [327, 243] width 139 height 15
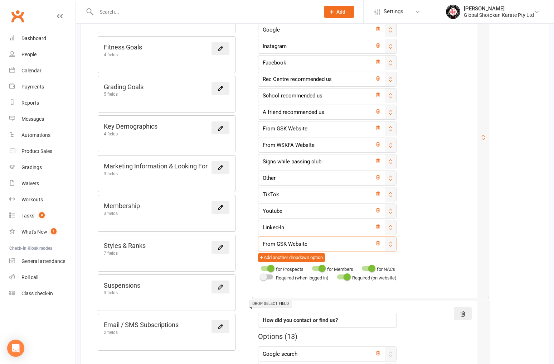
scroll to position [233, 0]
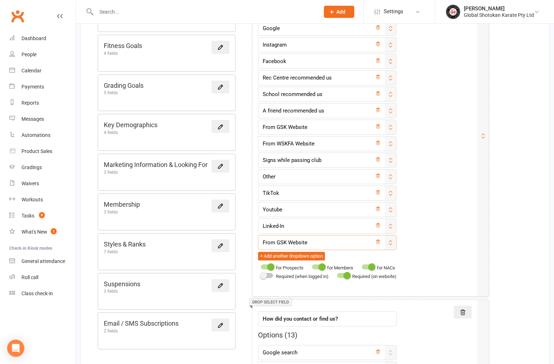
click at [287, 242] on input "From GSK Website" at bounding box center [327, 242] width 139 height 15
click at [285, 240] on input "From GSK Website" at bounding box center [327, 242] width 139 height 15
type input "From Kidsport Website"
click at [393, 244] on icon at bounding box center [391, 242] width 6 height 6
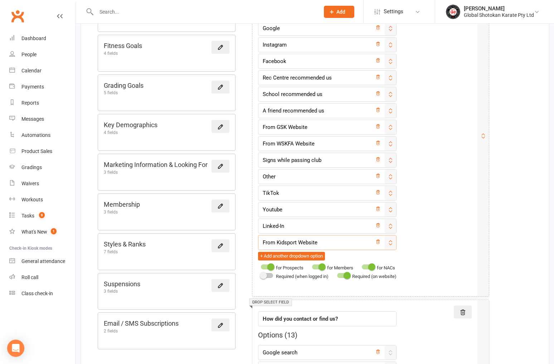
click at [374, 253] on div "+ Add another dropdown option" at bounding box center [327, 255] width 139 height 9
click at [380, 191] on icon at bounding box center [378, 192] width 4 height 4
type input "Youtube"
type input "Linked-In"
type input "From Kidsport Website"
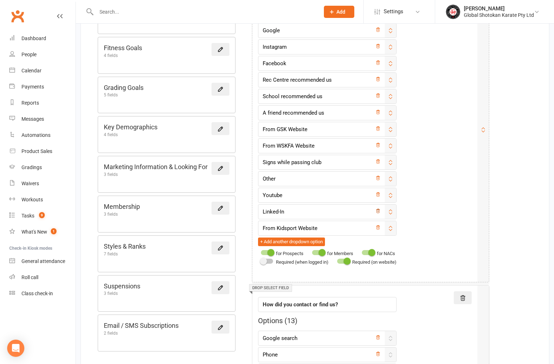
scroll to position [228, 0]
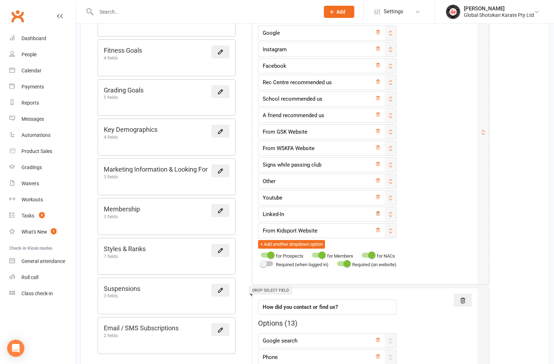
click at [380, 212] on icon at bounding box center [377, 213] width 5 height 5
type input "From Kidsport Website"
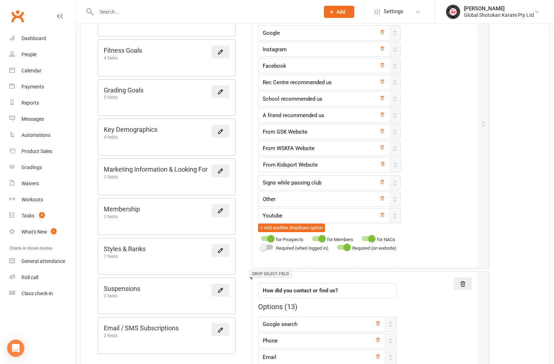
drag, startPoint x: 395, startPoint y: 213, endPoint x: 395, endPoint y: 163, distance: 50.1
type input "From Kidsport Website"
type input "Signs while passing club"
type input "Other"
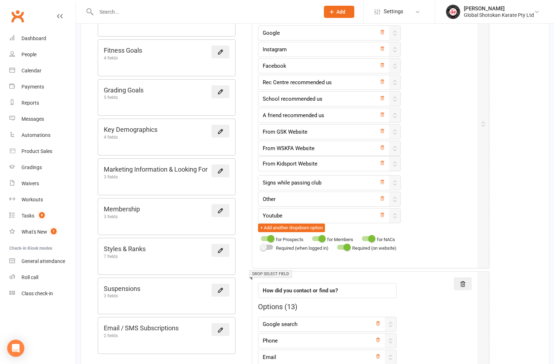
type input "Youtube"
drag, startPoint x: 394, startPoint y: 196, endPoint x: 394, endPoint y: 214, distance: 18.6
type input "Youtube"
type input "Other"
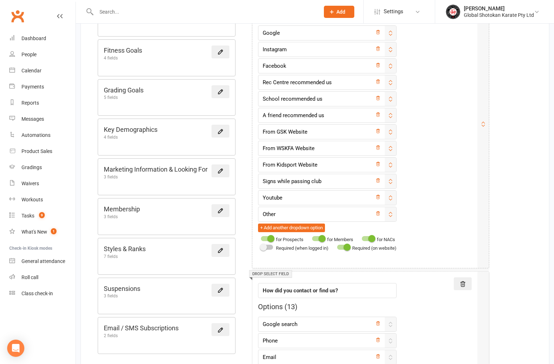
scroll to position [232, 0]
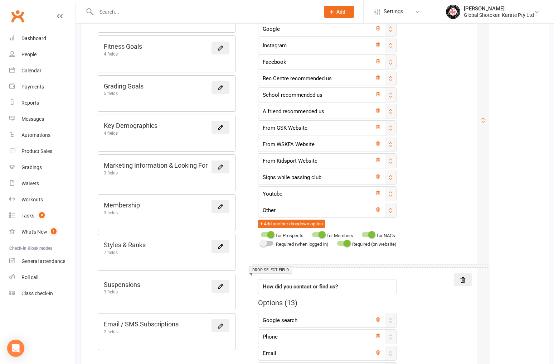
drag, startPoint x: 395, startPoint y: 48, endPoint x: 395, endPoint y: 104, distance: 56.2
click at [395, 105] on div "Google Instagram Facebook Rec Centre recommended us School recommended us A fri…" at bounding box center [327, 124] width 139 height 207
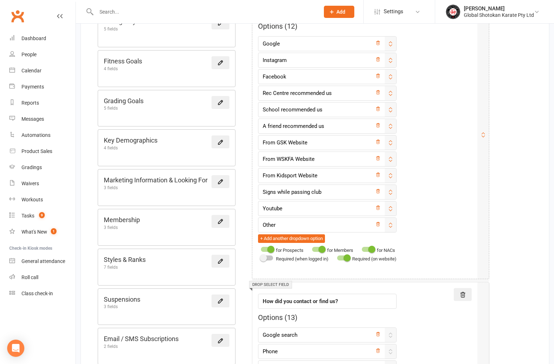
scroll to position [215, 0]
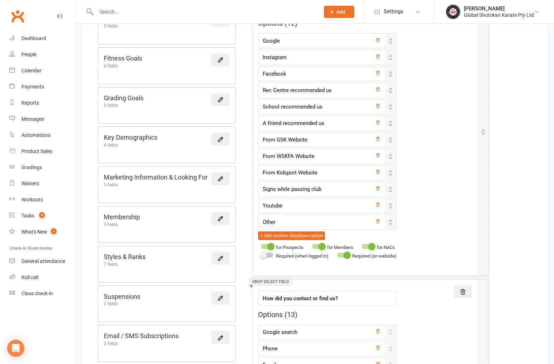
drag, startPoint x: 394, startPoint y: 60, endPoint x: 395, endPoint y: 64, distance: 3.9
click at [396, 65] on div "Google Instagram Facebook Rec Centre recommended us School recommended us A fri…" at bounding box center [327, 136] width 139 height 207
click at [393, 56] on icon at bounding box center [391, 57] width 6 height 6
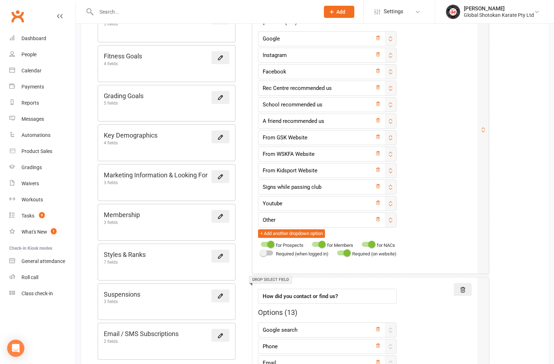
click at [393, 57] on icon at bounding box center [391, 55] width 6 height 6
click at [393, 71] on icon at bounding box center [391, 72] width 6 height 6
drag, startPoint x: 392, startPoint y: 183, endPoint x: 393, endPoint y: 176, distance: 6.8
click at [393, 176] on div "Google Instagram Facebook Rec Centre recommended us School recommended us A fri…" at bounding box center [327, 135] width 139 height 207
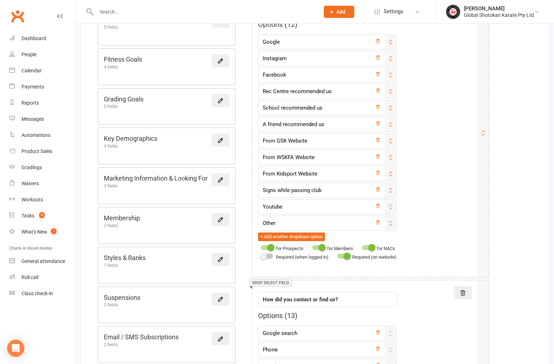
click at [419, 208] on div "Field label How did you hear about us? Options ( 12 ) Google Instagram Facebook…" at bounding box center [365, 128] width 214 height 266
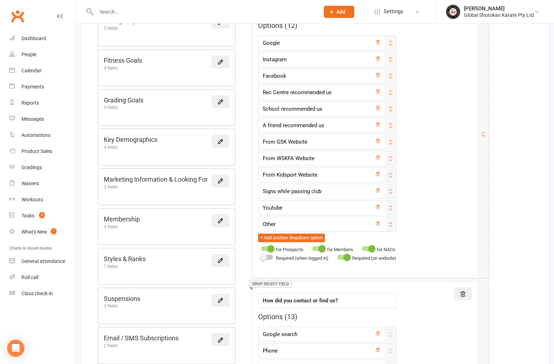
click at [393, 205] on icon at bounding box center [391, 208] width 6 height 6
click at [314, 236] on button "+ Add another dropdown option" at bounding box center [291, 237] width 67 height 9
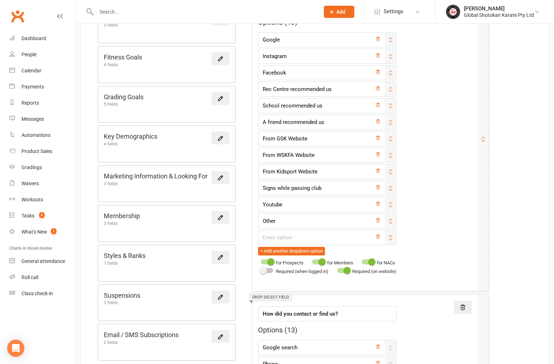
scroll to position [221, 0]
drag, startPoint x: 394, startPoint y: 57, endPoint x: 391, endPoint y: 244, distance: 186.8
click at [391, 244] on div "Google Instagram Facebook Rec Centre recommended us School recommended us A fri…" at bounding box center [327, 144] width 139 height 223
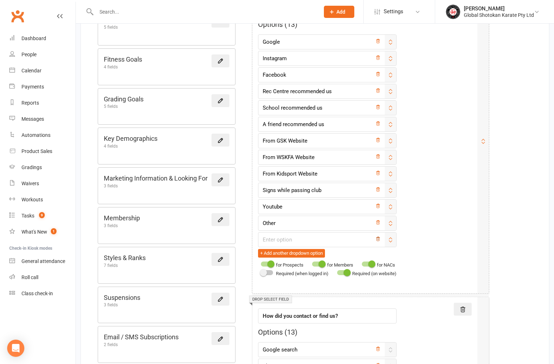
click at [380, 237] on icon at bounding box center [377, 238] width 5 height 5
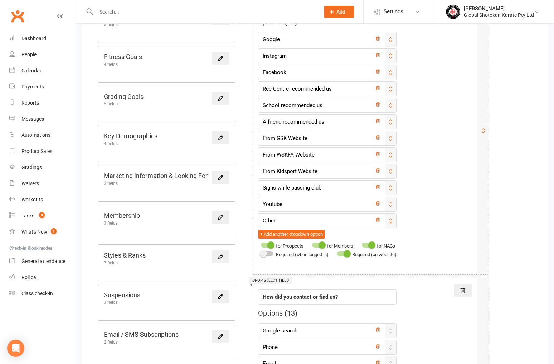
scroll to position [222, 0]
drag, startPoint x: 396, startPoint y: 56, endPoint x: 408, endPoint y: 56, distance: 12.2
click at [408, 56] on div "Field label How did you hear about us? Options ( 12 ) Google Instagram Facebook…" at bounding box center [365, 125] width 214 height 266
click at [393, 54] on icon at bounding box center [391, 57] width 6 height 6
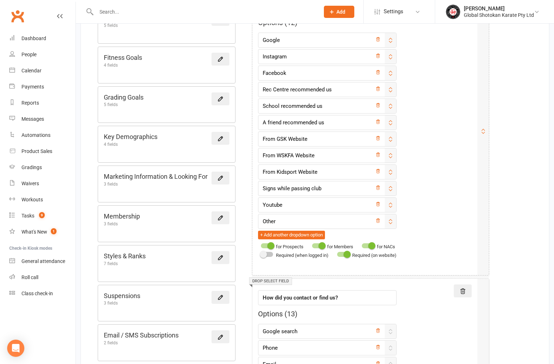
click at [393, 54] on icon at bounding box center [391, 57] width 6 height 6
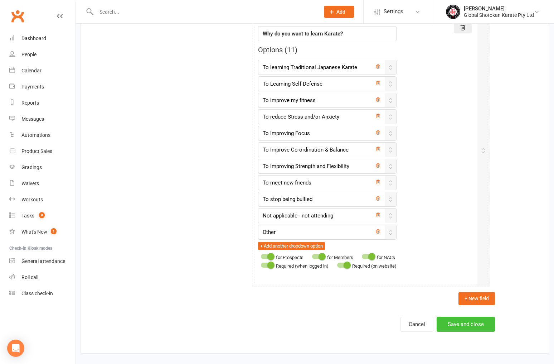
click at [464, 316] on button "Save and close" at bounding box center [466, 323] width 58 height 15
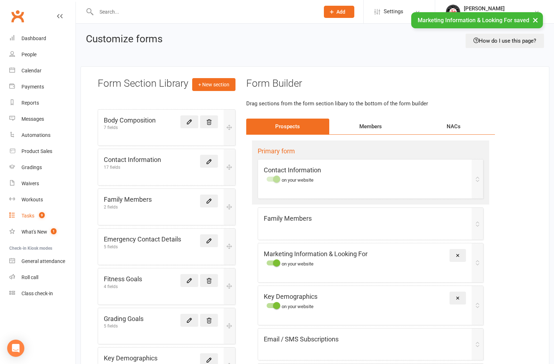
click at [29, 216] on div "Tasks" at bounding box center [27, 216] width 13 height 6
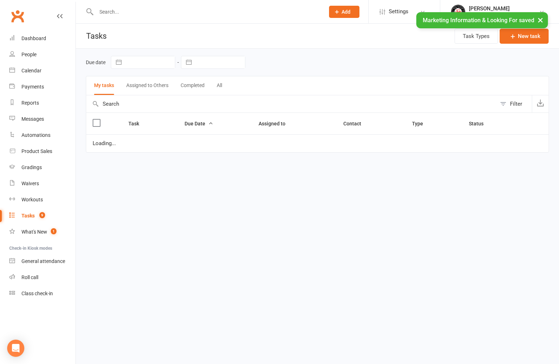
select select "started"
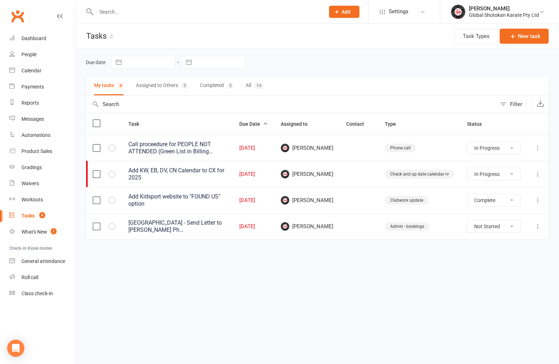
select select "unstarted"
select select "started"
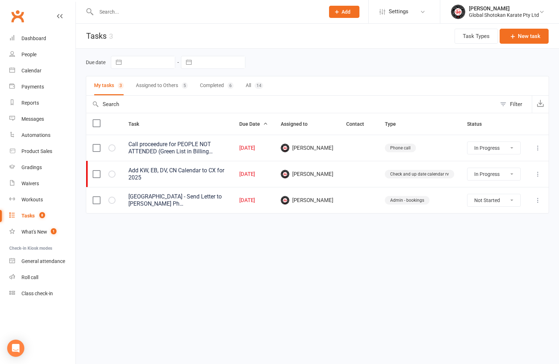
click at [161, 86] on button "Assigned to Others 5" at bounding box center [162, 85] width 52 height 19
select select "started"
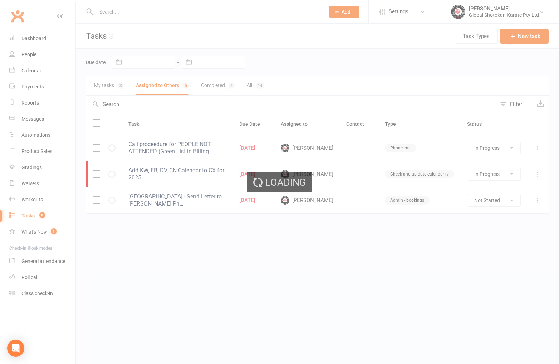
select select "started"
